Goal: Information Seeking & Learning: Learn about a topic

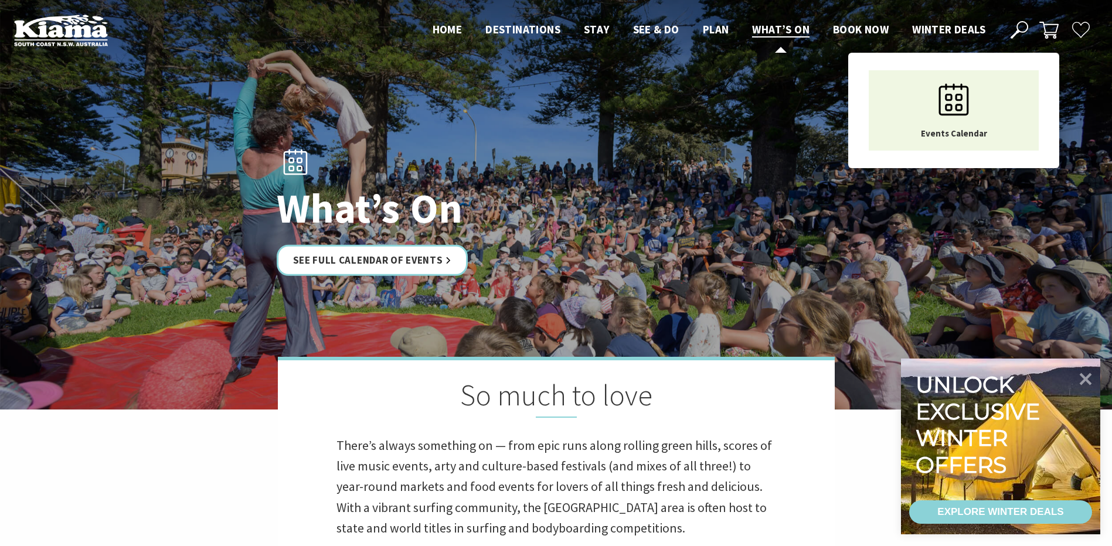
click at [782, 30] on span "What’s On" at bounding box center [780, 29] width 57 height 14
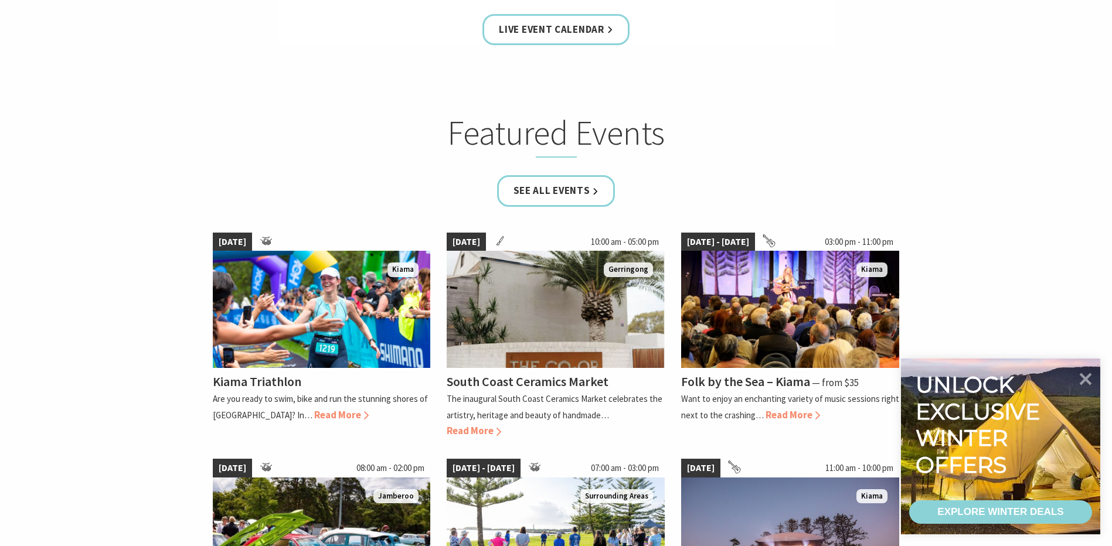
scroll to position [645, 0]
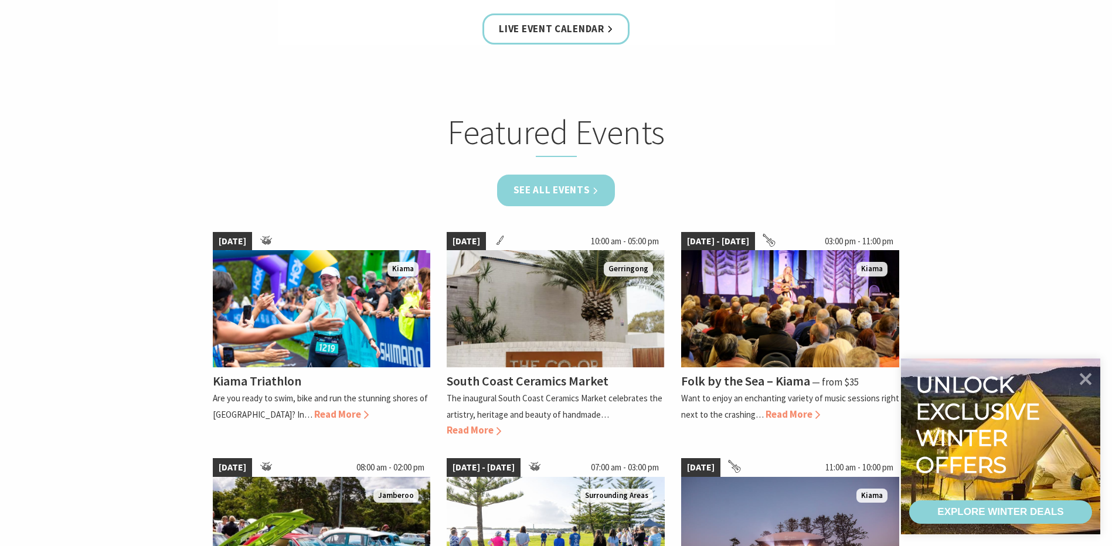
click at [555, 192] on link "See all Events" at bounding box center [556, 190] width 118 height 31
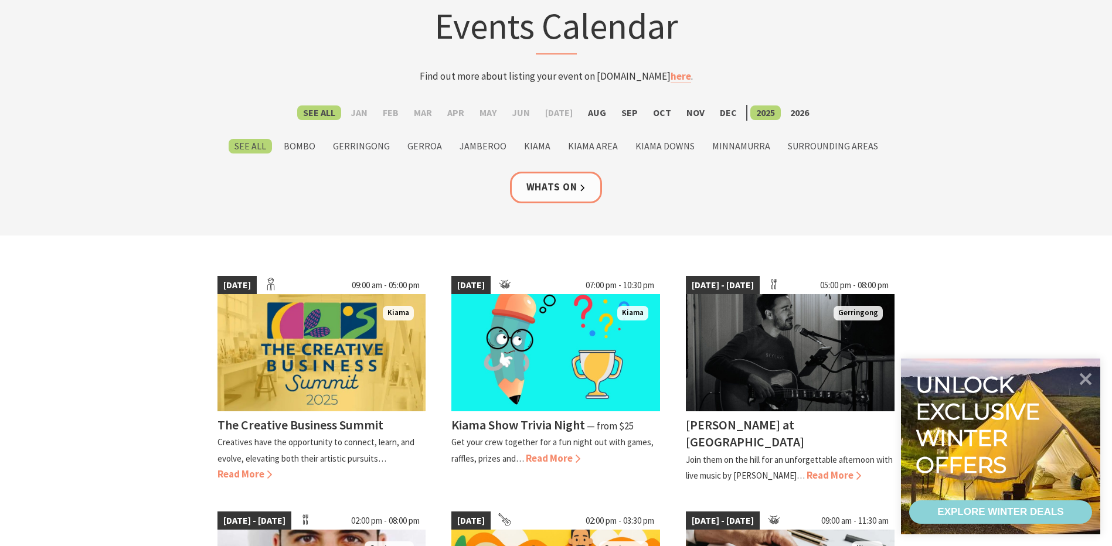
scroll to position [117, 0]
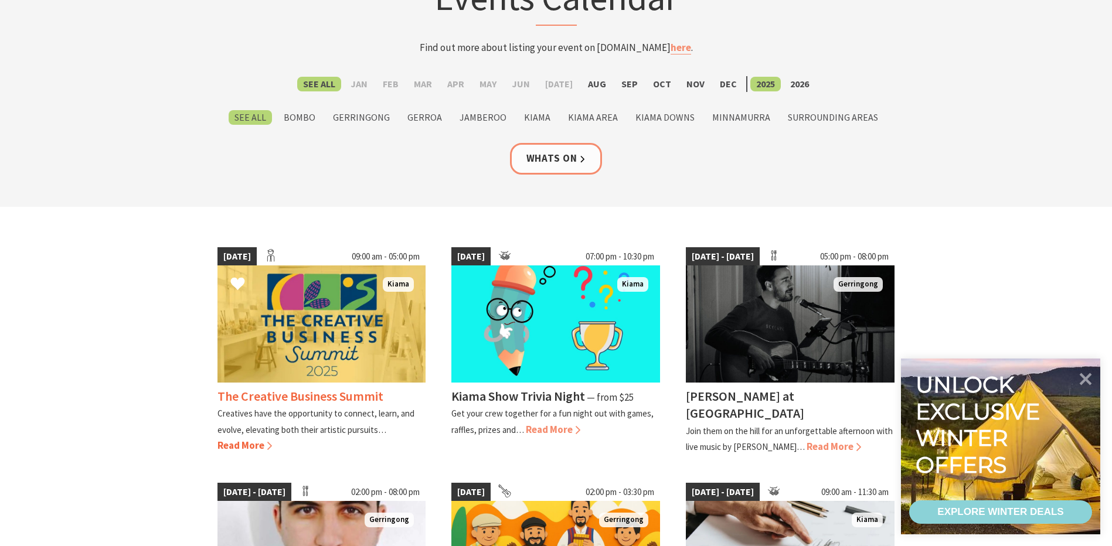
click at [391, 362] on img at bounding box center [321, 323] width 209 height 117
